Goal: Information Seeking & Learning: Learn about a topic

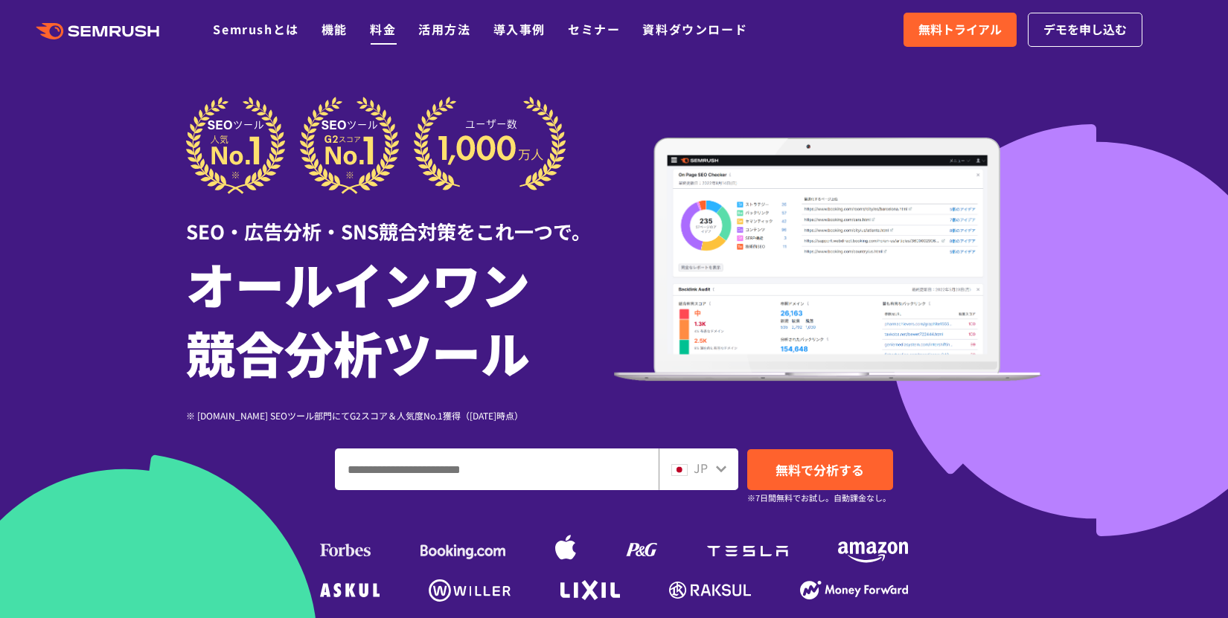
click at [385, 33] on link "料金" at bounding box center [383, 29] width 26 height 18
drag, startPoint x: 205, startPoint y: 34, endPoint x: 243, endPoint y: 29, distance: 39.0
click at [209, 33] on div ".cls {fill: #FF642D;} .cls {fill: #FF642D;}" at bounding box center [106, 29] width 213 height 19
drag, startPoint x: 243, startPoint y: 29, endPoint x: 234, endPoint y: 69, distance: 41.2
click at [242, 29] on link "Semrushとは" at bounding box center [256, 29] width 86 height 18
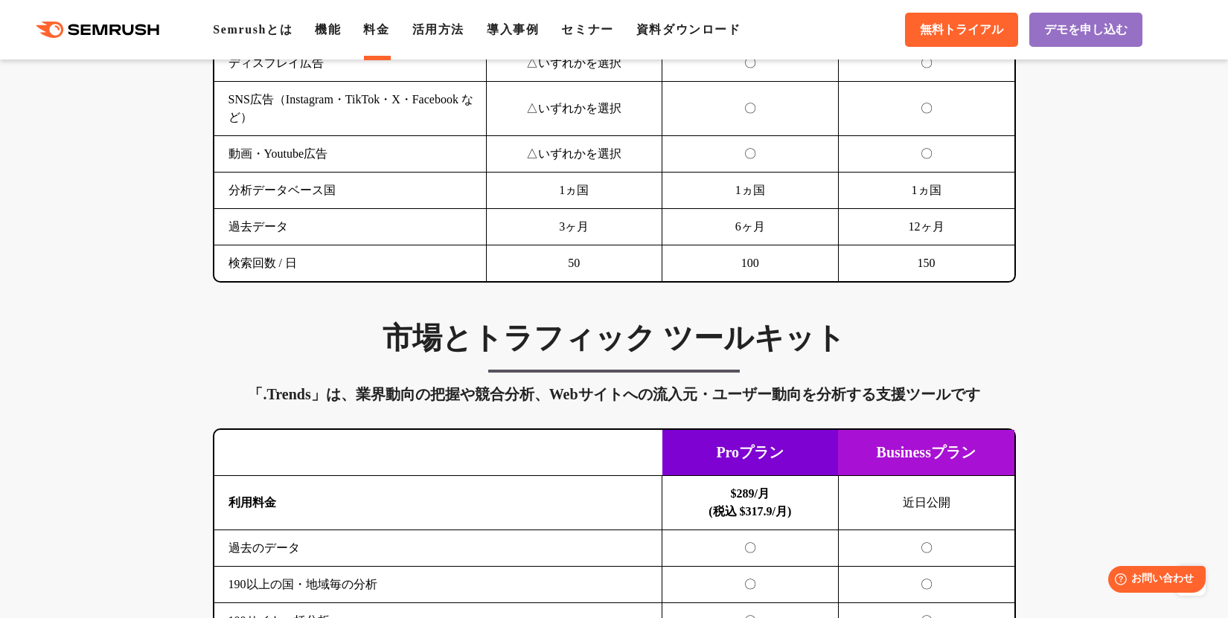
scroll to position [2604, 0]
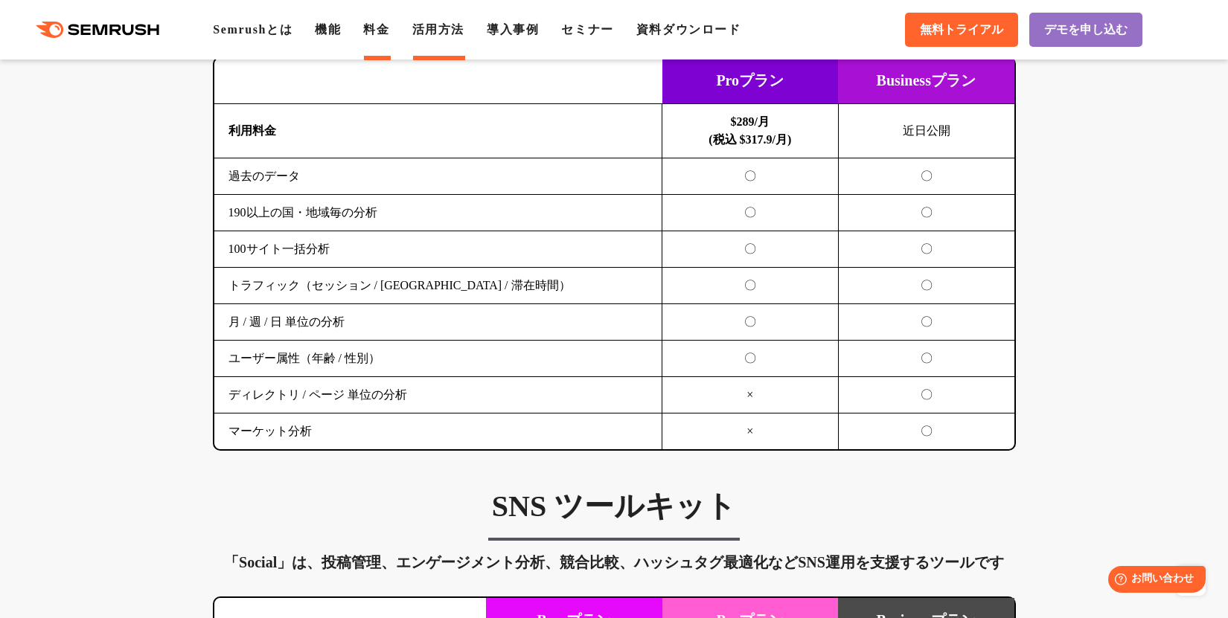
click at [442, 33] on link "活用方法" at bounding box center [438, 29] width 52 height 13
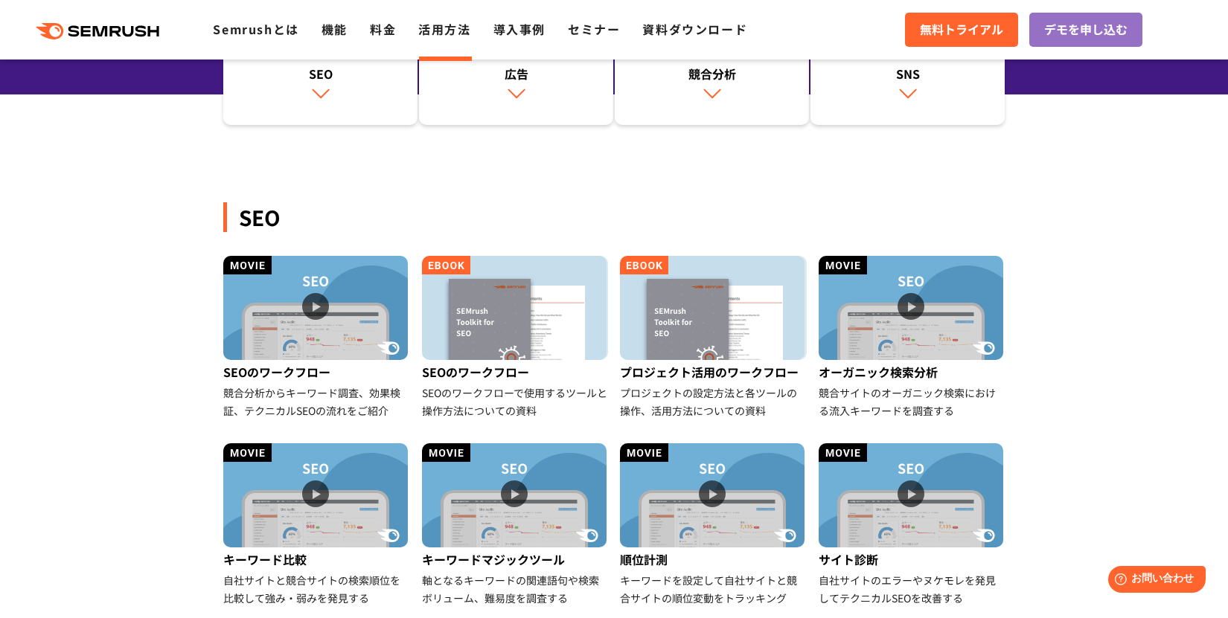
scroll to position [521, 0]
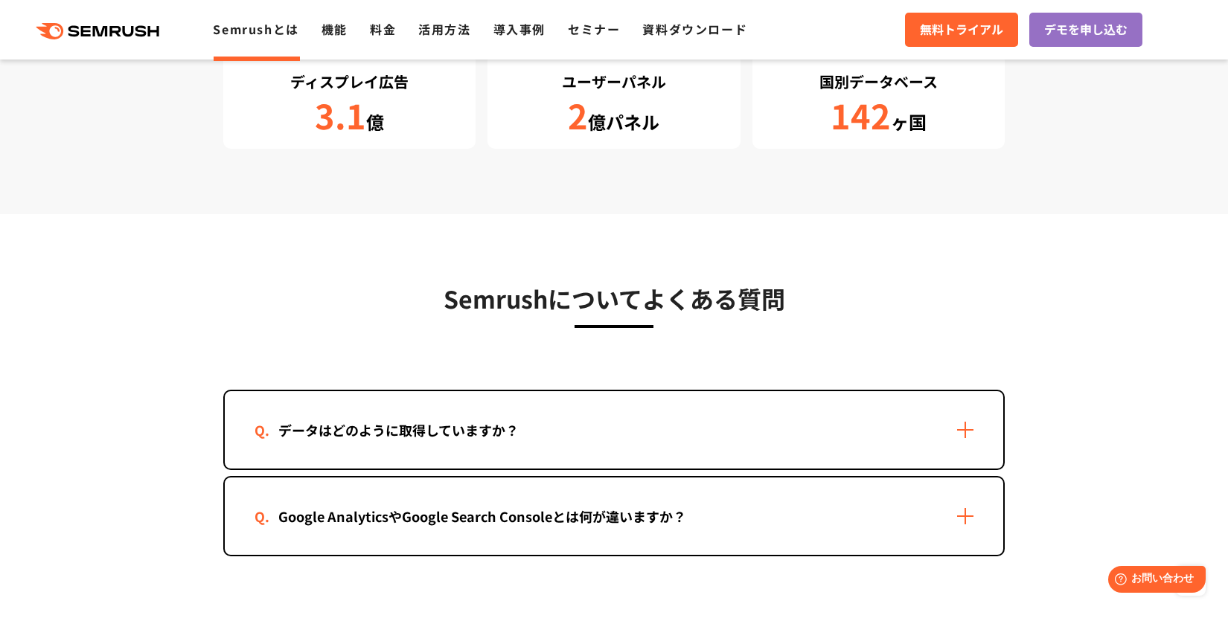
scroll to position [3050, 0]
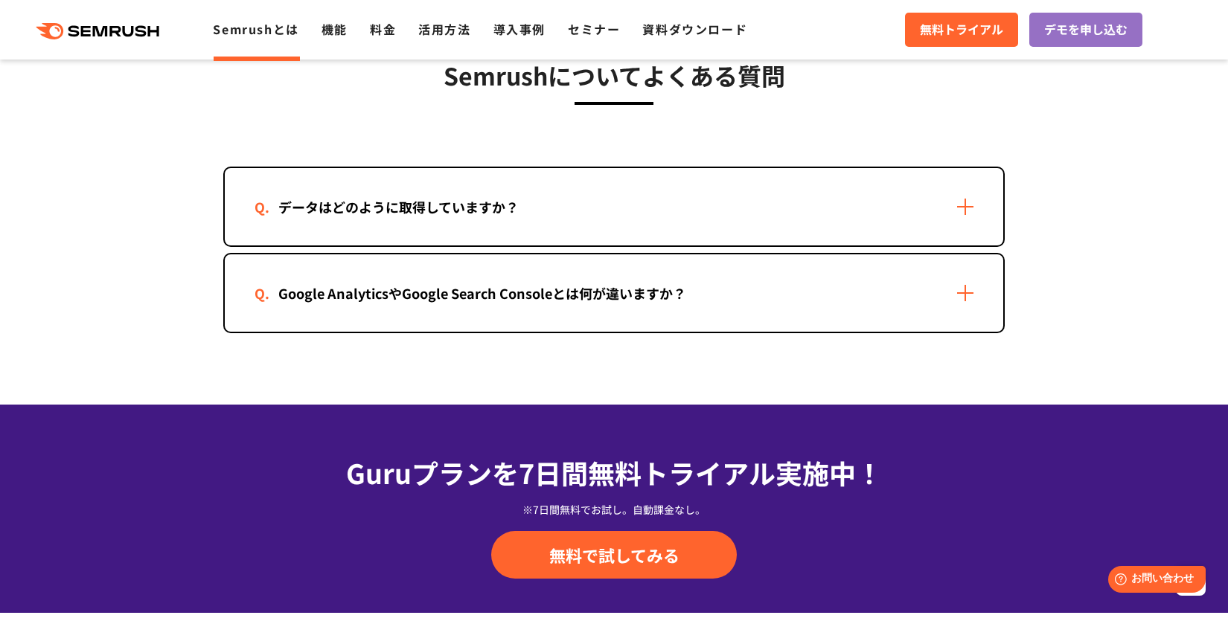
click at [432, 229] on div "データはどのように取得していますか？" at bounding box center [614, 206] width 778 height 77
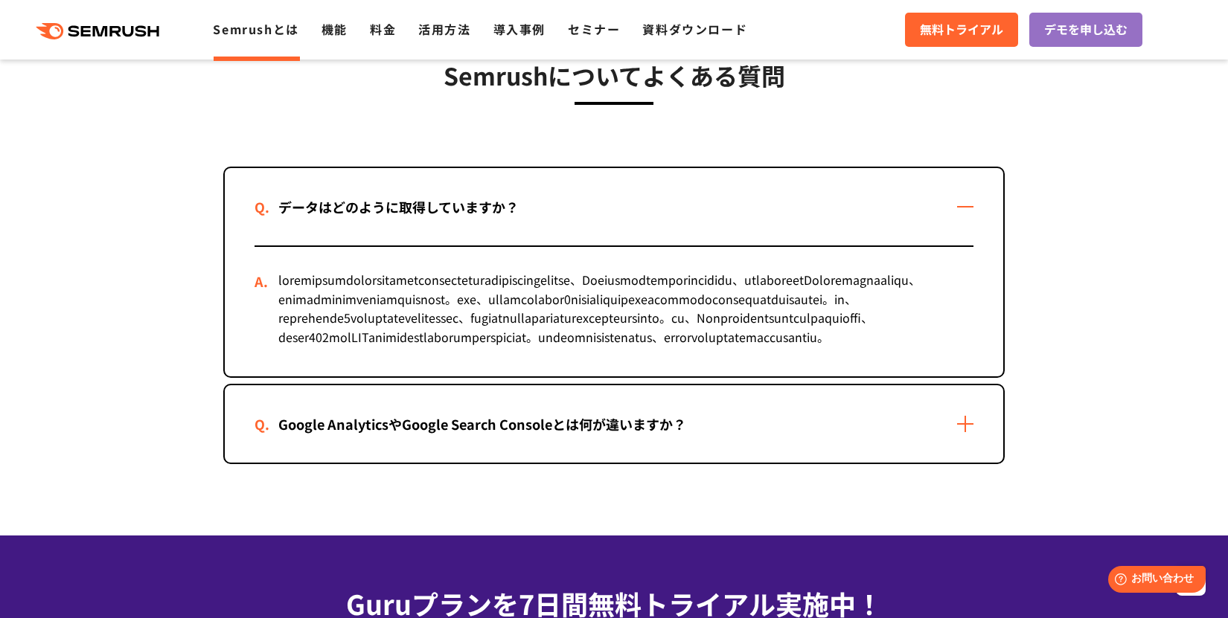
click at [432, 222] on div "データはどのように取得していますか？" at bounding box center [614, 206] width 778 height 77
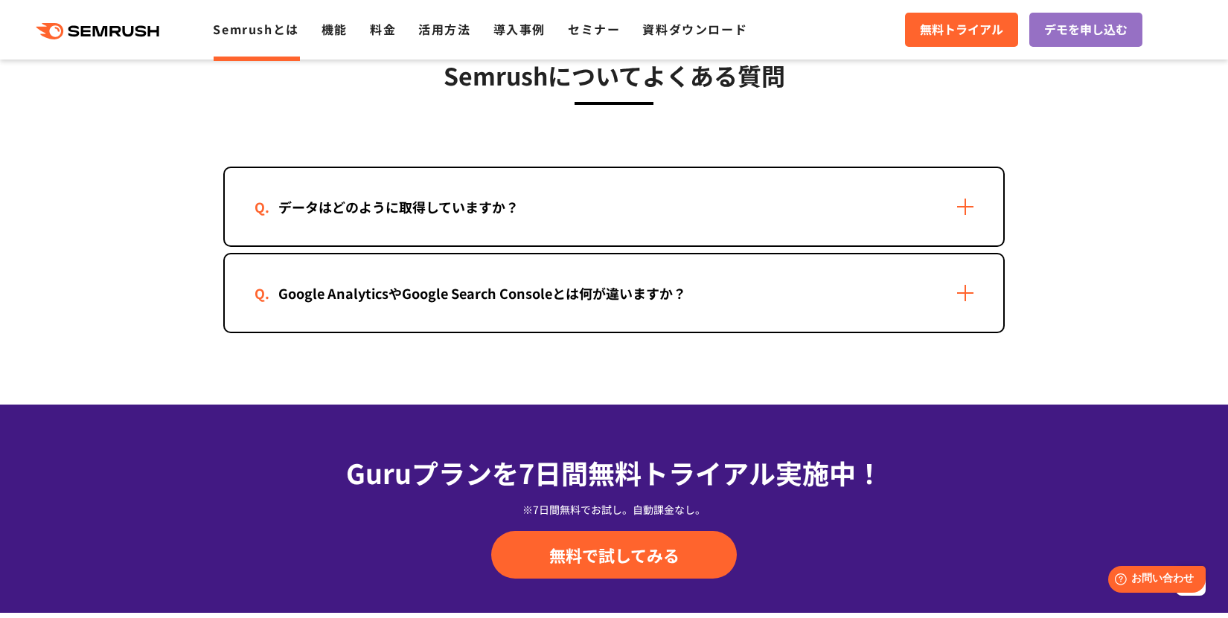
click at [441, 298] on div "Google AnalyticsやGoogle Search Consoleとは何が違いますか？" at bounding box center [481, 294] width 455 height 22
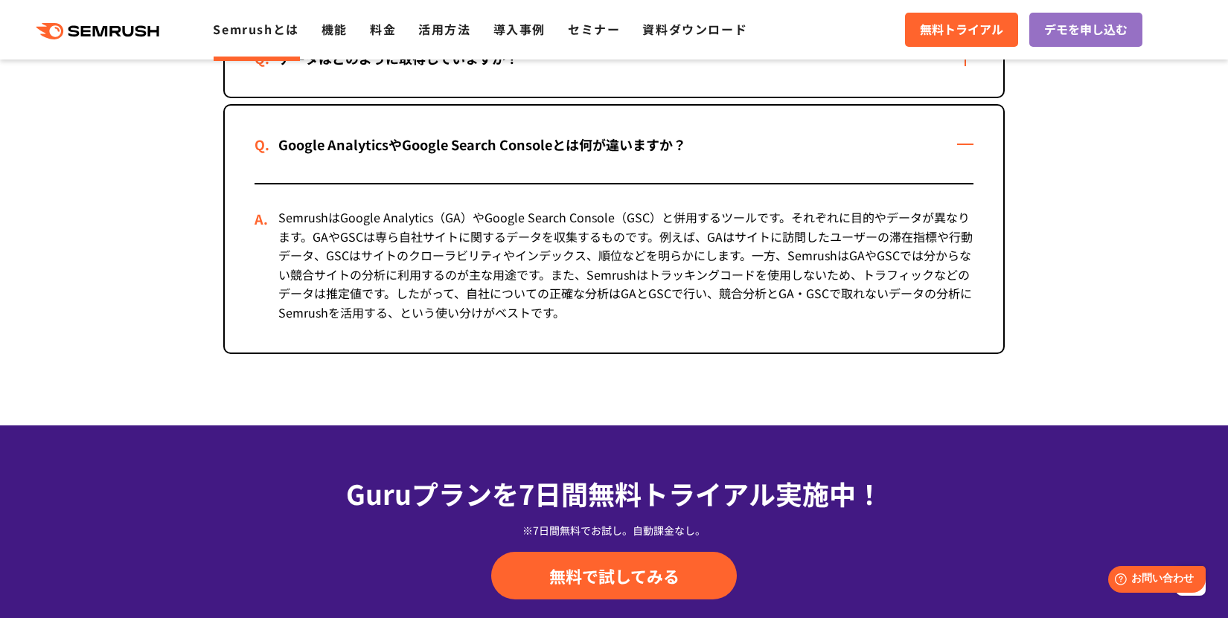
scroll to position [2827, 0]
